Goal: Transaction & Acquisition: Subscribe to service/newsletter

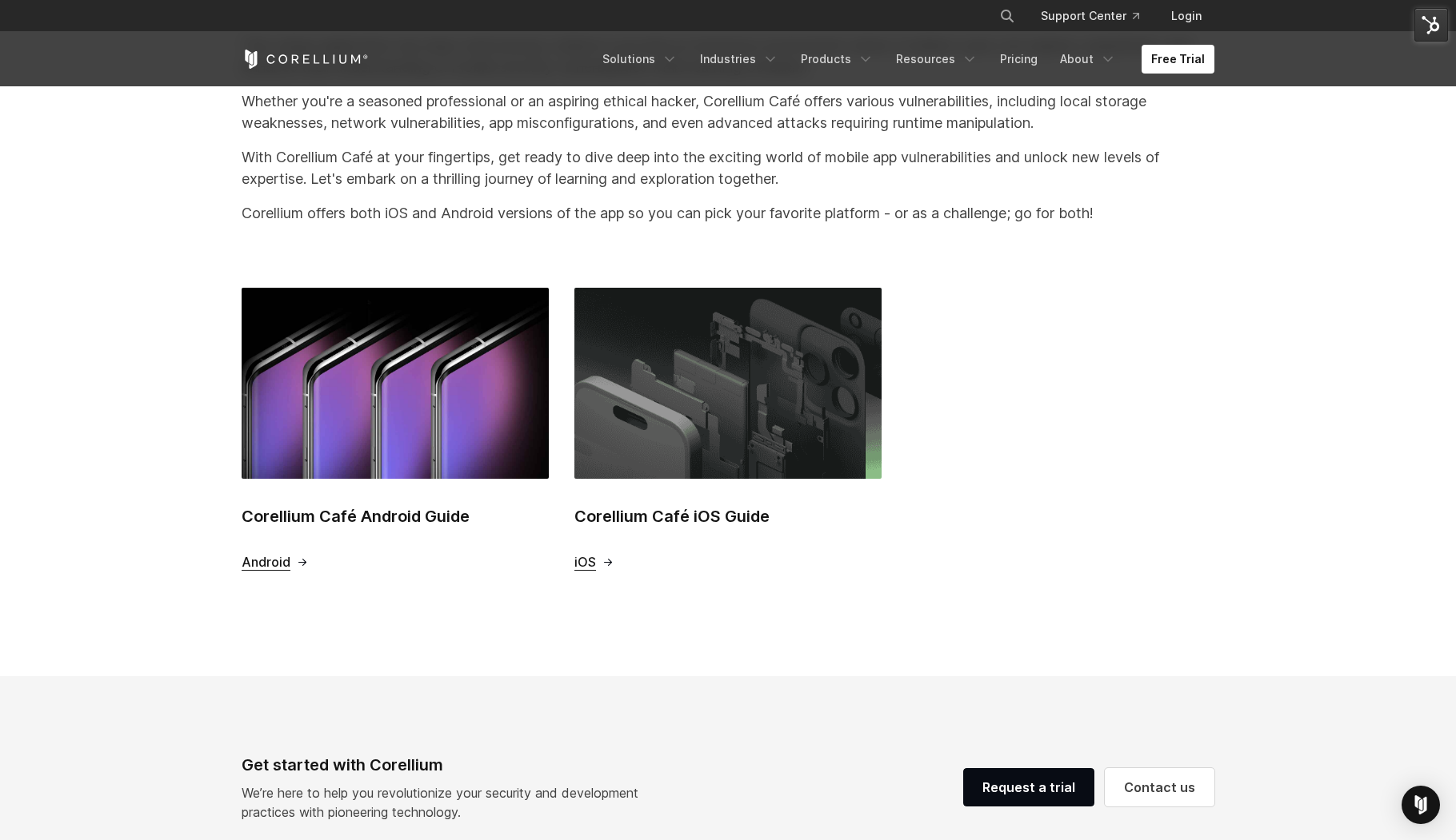
scroll to position [555, 0]
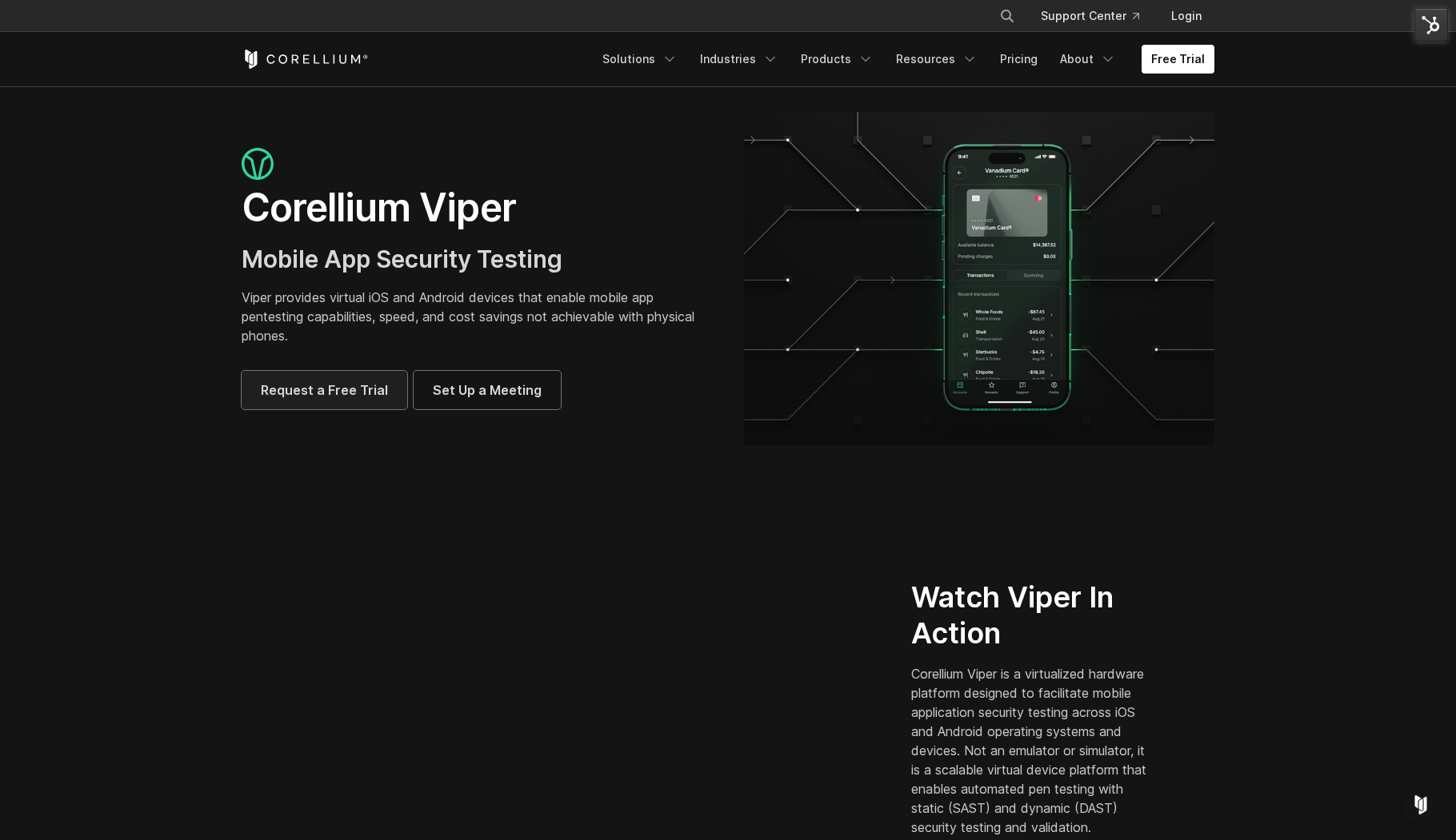
click at [302, 398] on span "Request a Free Trial" at bounding box center [323, 390] width 127 height 19
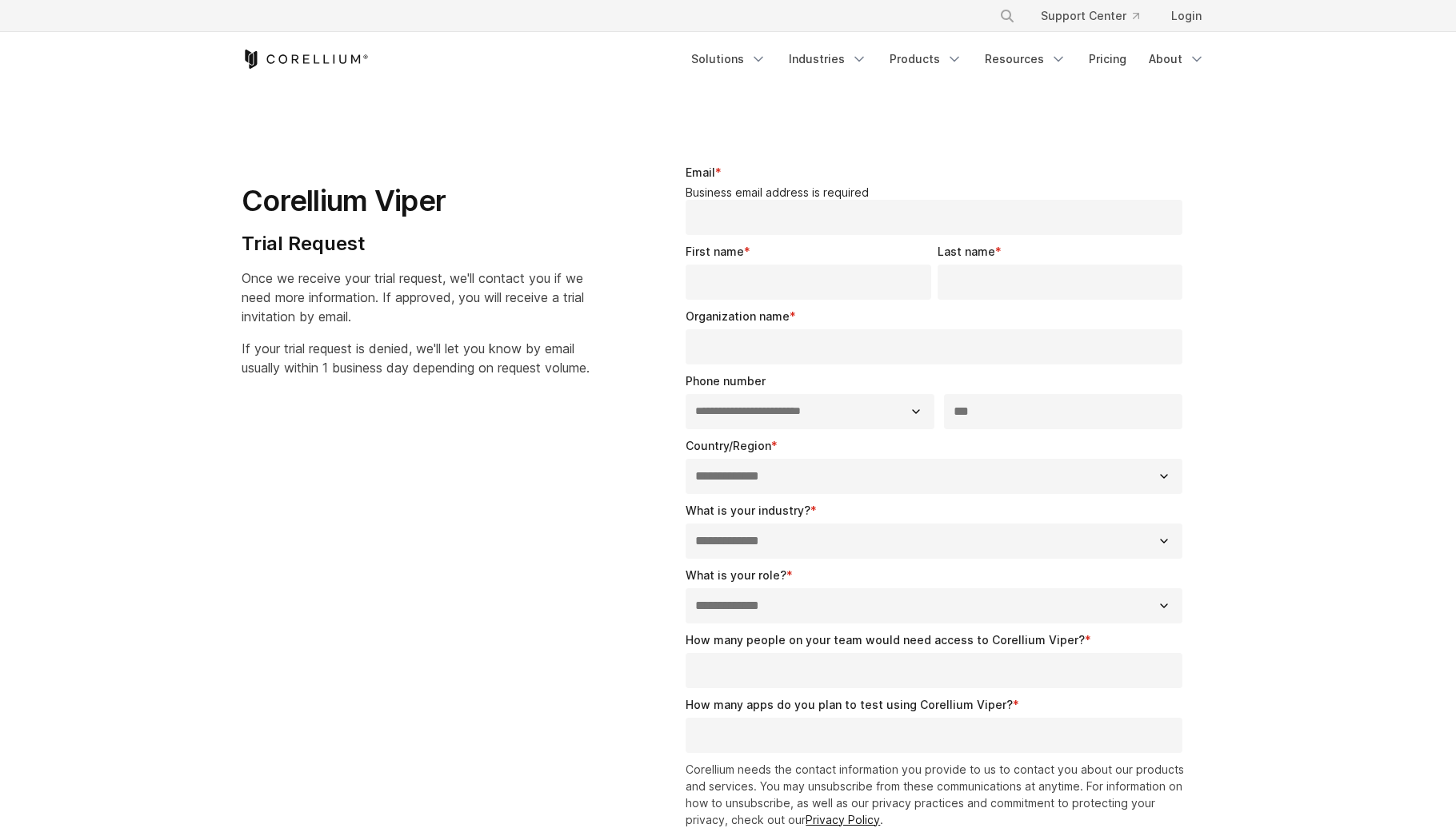
select select "**"
